Goal: Navigation & Orientation: Find specific page/section

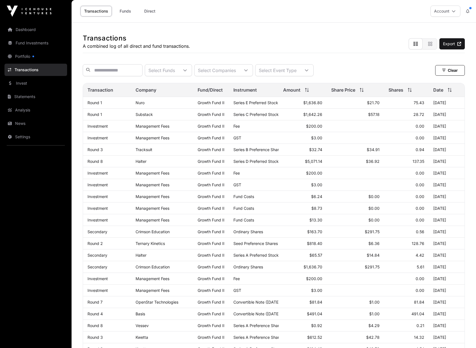
click at [30, 54] on link "Portfolio" at bounding box center [35, 56] width 63 height 12
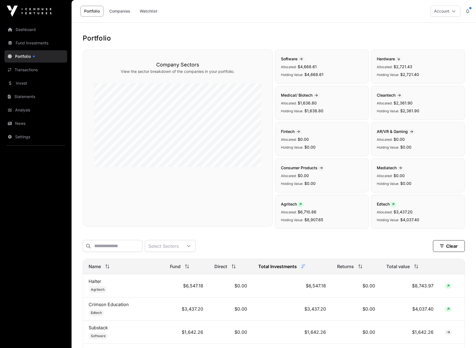
click at [40, 71] on link "Transactions" at bounding box center [35, 70] width 63 height 12
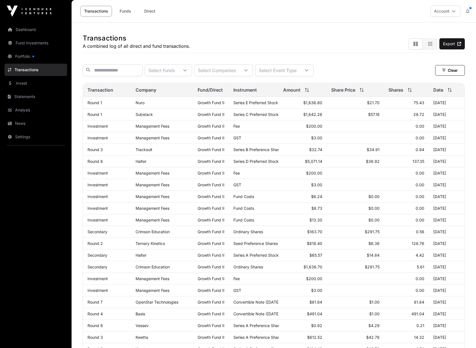
click at [34, 54] on link "Portfolio" at bounding box center [35, 56] width 63 height 12
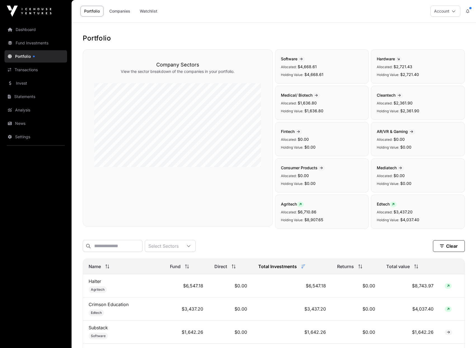
click at [35, 72] on link "Transactions" at bounding box center [35, 70] width 63 height 12
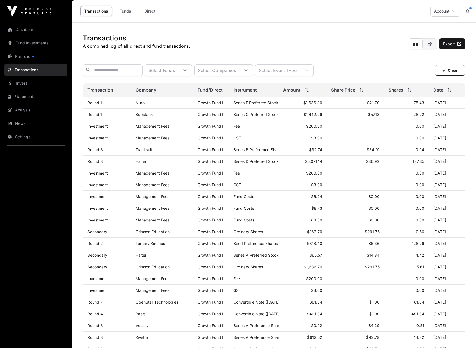
click at [36, 61] on link "Portfolio" at bounding box center [35, 56] width 63 height 12
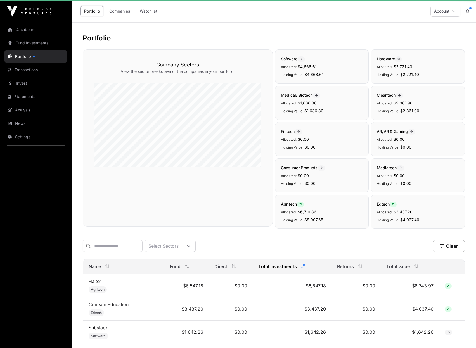
click at [36, 60] on link "Portfolio" at bounding box center [35, 56] width 63 height 12
